Goal: Find specific page/section: Find specific page/section

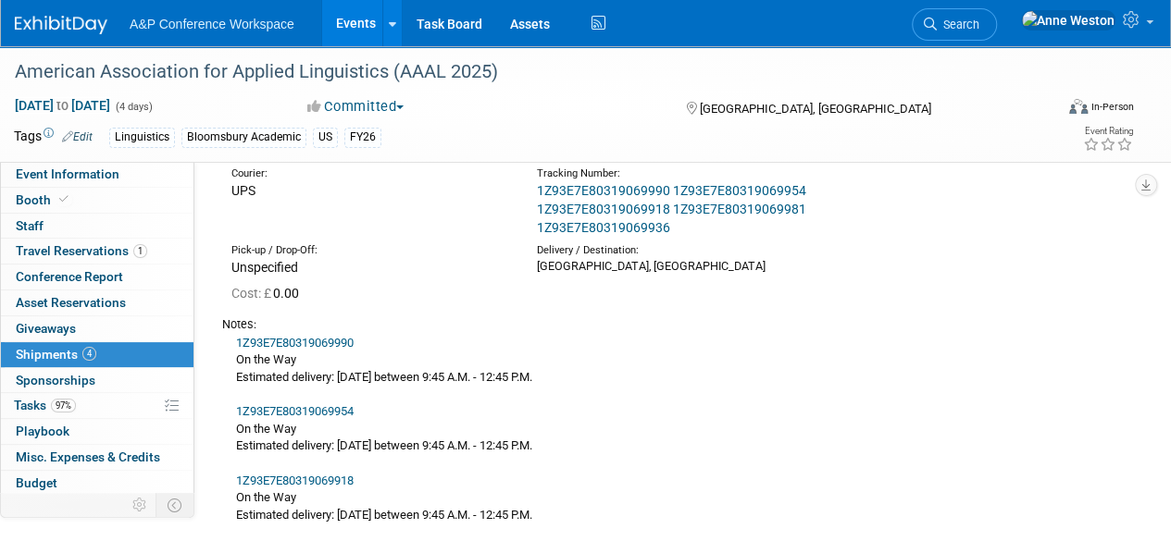
scroll to position [781, 0]
click at [979, 28] on span "Search" at bounding box center [958, 25] width 43 height 14
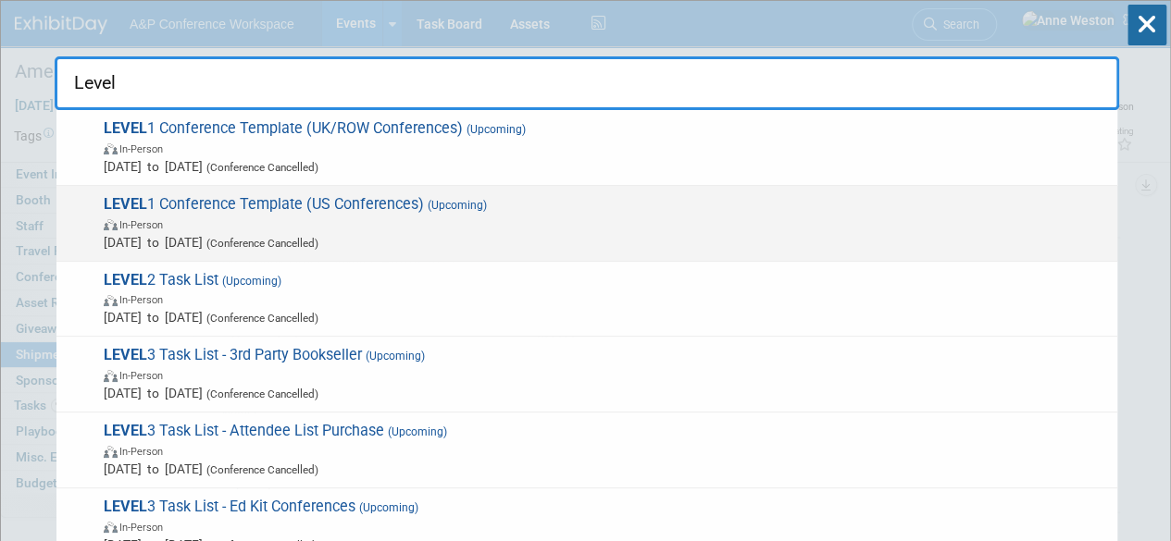
type input "Level"
click at [214, 199] on span "LEVEL 1 Conference Template (US Conferences) (Upcoming) In-Person Oct 21, 2024 …" at bounding box center [603, 223] width 1010 height 56
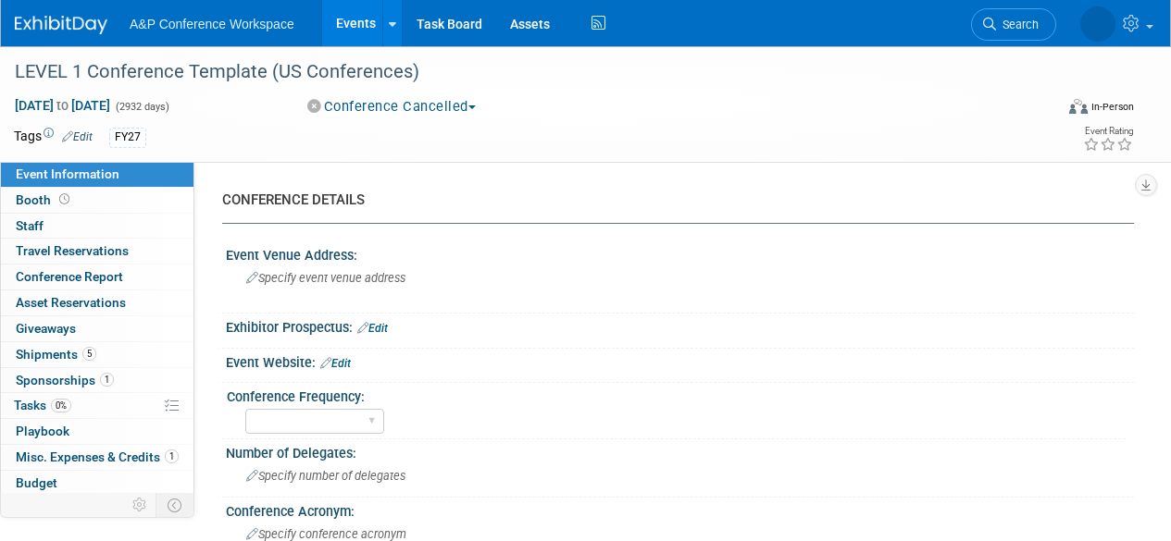
select select "Level 1"
select select "In-Person Booth"
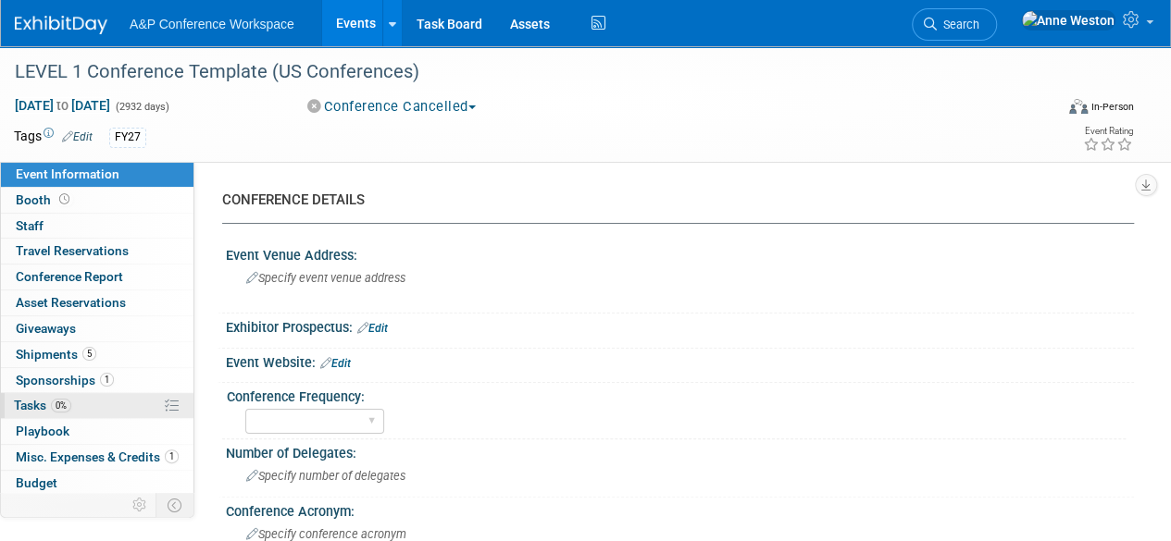
click at [63, 393] on link "0% Tasks 0%" at bounding box center [97, 405] width 193 height 25
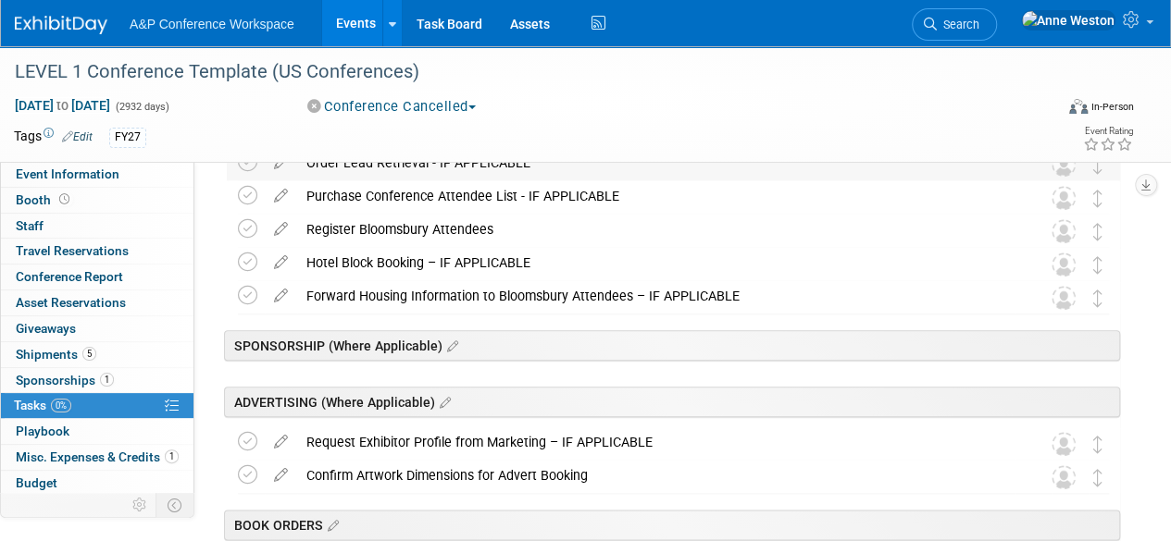
scroll to position [833, 0]
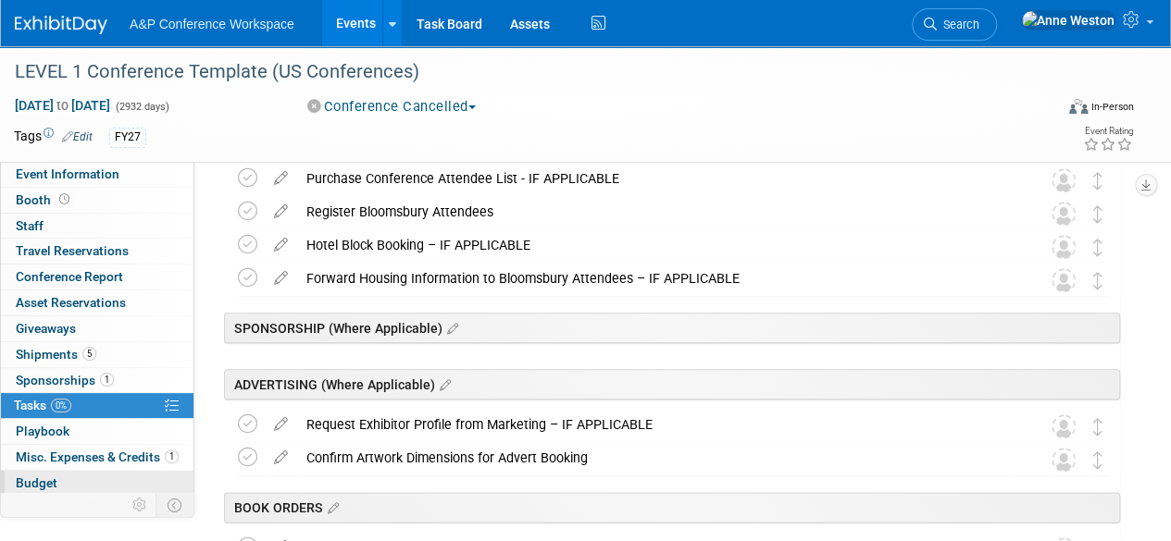
click at [65, 471] on link "Budget" at bounding box center [97, 483] width 193 height 25
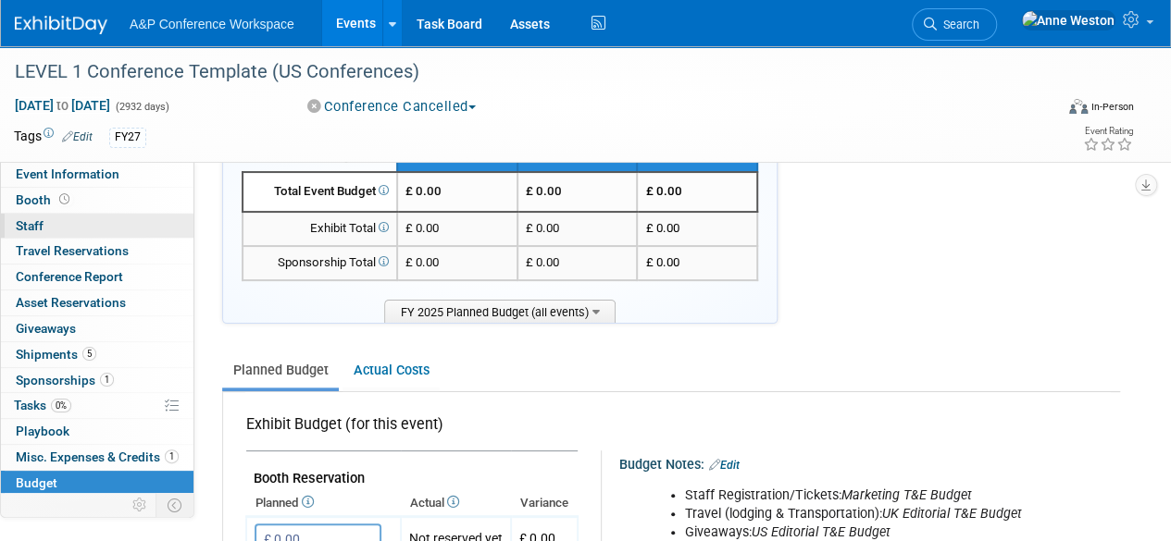
scroll to position [0, 0]
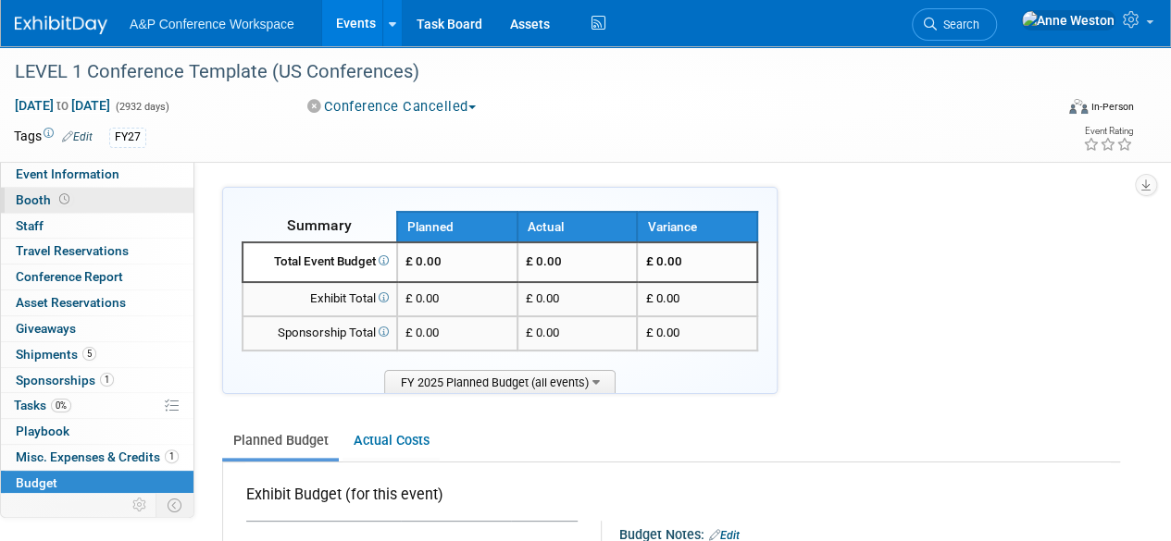
click at [37, 199] on span "Booth" at bounding box center [44, 200] width 57 height 15
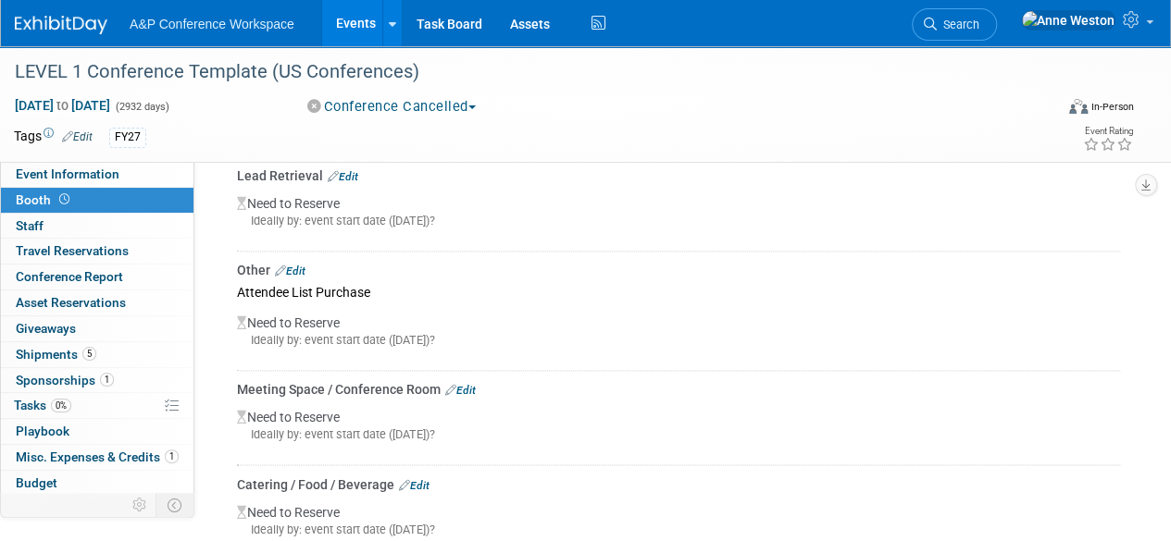
scroll to position [1296, 0]
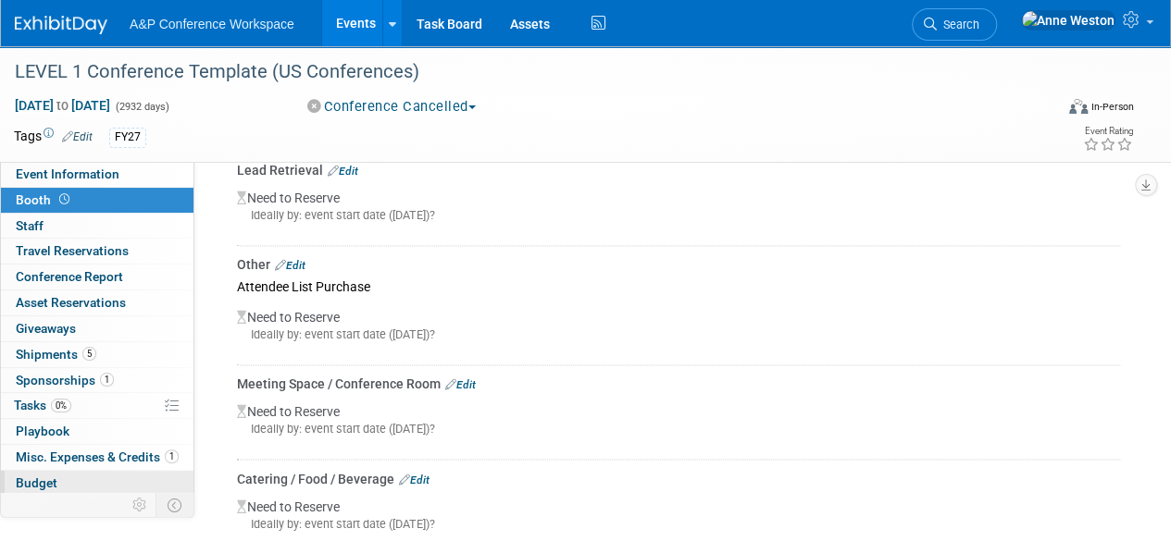
click at [61, 482] on link "Budget" at bounding box center [97, 483] width 193 height 25
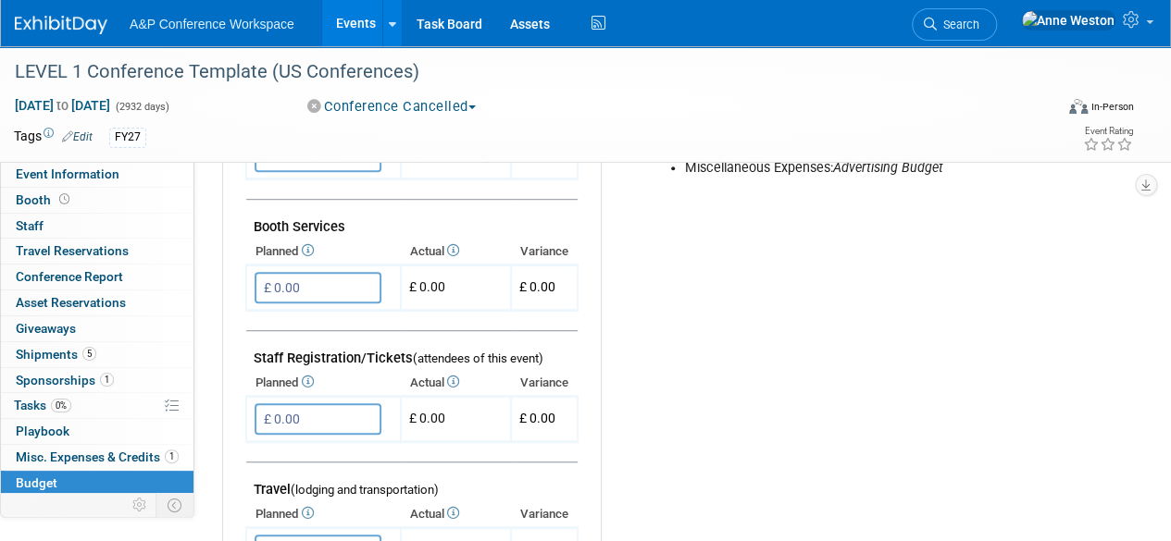
scroll to position [463, 0]
